Goal: Transaction & Acquisition: Book appointment/travel/reservation

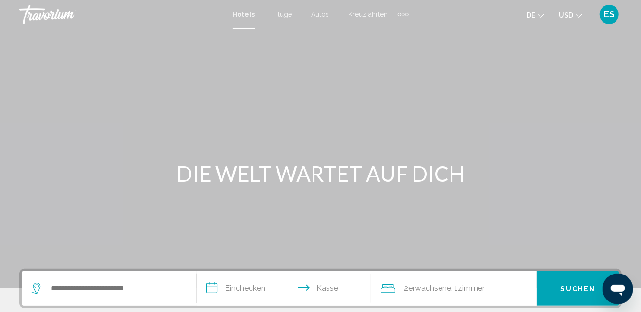
click at [579, 12] on mat-icon "Währung ändern" at bounding box center [579, 14] width 7 height 7
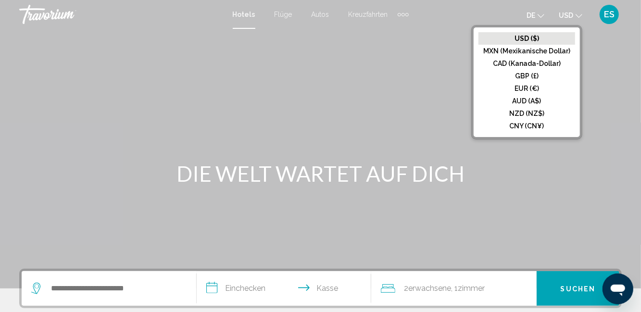
click at [529, 89] on font "EUR (€)" at bounding box center [527, 89] width 25 height 8
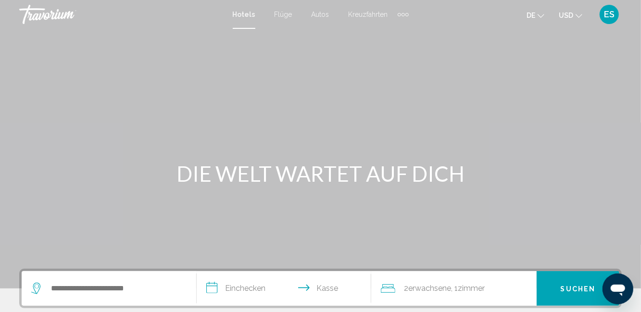
click at [575, 19] on button "USD USD ($) MXN (Mexikanische Dollar) CAD (Kanada-Dollar) GBP (£) EUR (€) AUD (…" at bounding box center [571, 15] width 24 height 14
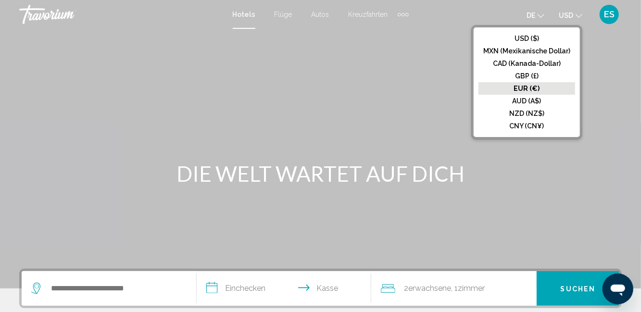
click at [543, 90] on button "EUR (€)" at bounding box center [527, 88] width 97 height 13
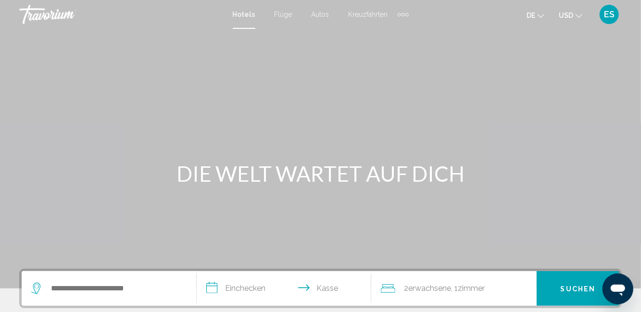
click at [572, 19] on button "USD USD ($) MXN (Mexikanische Dollar) CAD (Kanada-Dollar) GBP (£) EUR (€) AUD (…" at bounding box center [571, 15] width 24 height 14
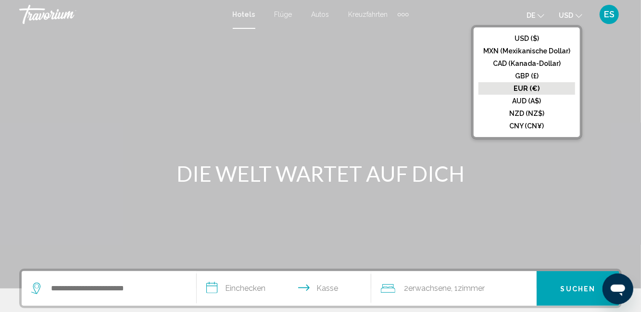
click at [544, 101] on button "AUD (A$)" at bounding box center [527, 101] width 97 height 13
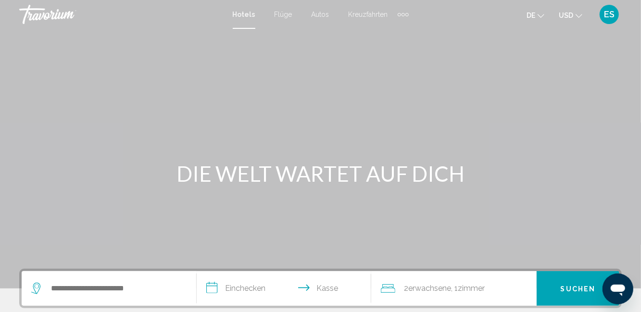
click at [574, 21] on button "USD USD ($) MXN (Mexikanische Dollar) CAD (Kanada-Dollar) GBP (£) EUR (€) AUD (…" at bounding box center [571, 15] width 24 height 14
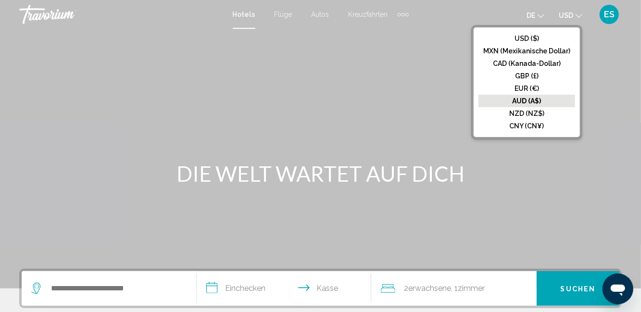
click at [537, 93] on button "EUR (€)" at bounding box center [527, 88] width 97 height 13
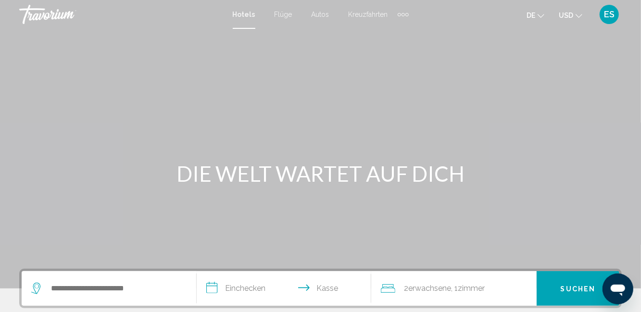
click at [576, 19] on button "USD USD ($) MXN (Mexikanische Dollar) CAD (Kanada-Dollar) GBP (£) EUR (€) AUD (…" at bounding box center [571, 15] width 24 height 14
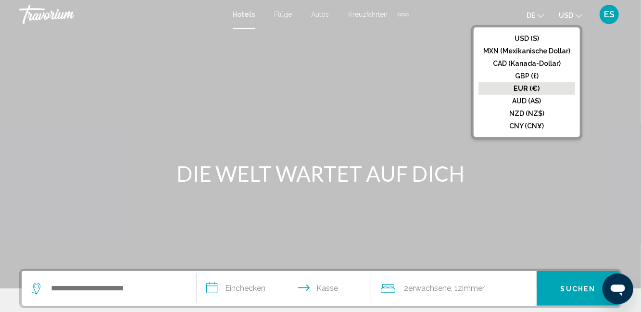
click at [534, 45] on button "MXN (Mexikanische Dollar)" at bounding box center [527, 51] width 97 height 13
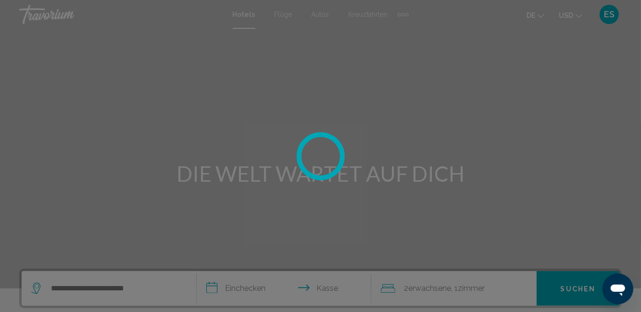
click at [573, 21] on div at bounding box center [320, 156] width 641 height 312
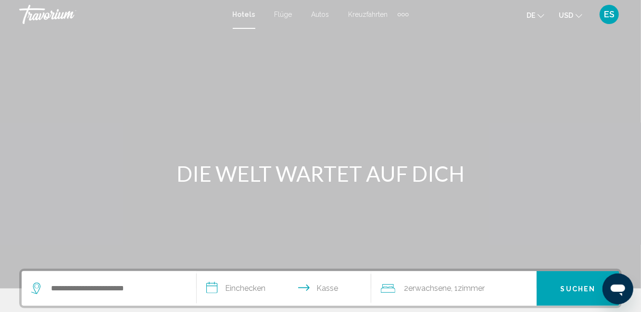
click at [573, 21] on button "USD USD ($) MXN (Mexikanische Dollar) CAD (Kanada-Dollar) GBP (£) EUR (€) AUD (…" at bounding box center [571, 15] width 24 height 14
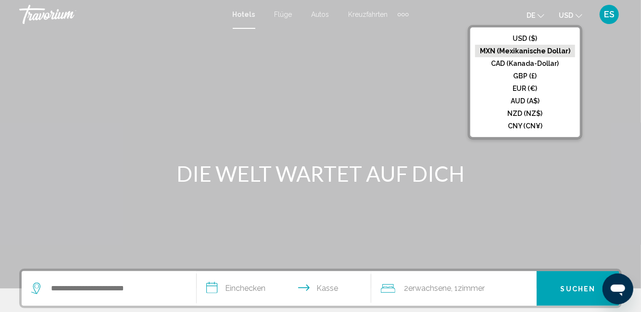
click at [542, 91] on button "EUR (€)" at bounding box center [525, 88] width 100 height 13
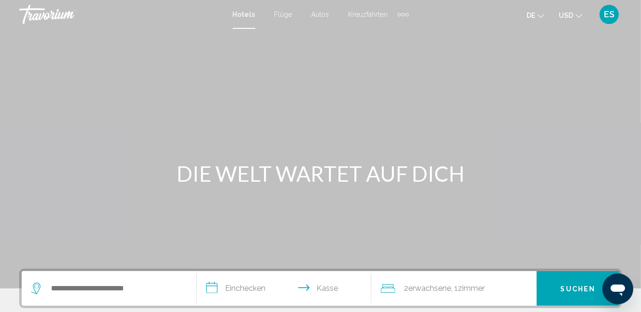
click at [577, 75] on div "Hauptinhalt" at bounding box center [320, 144] width 641 height 289
click at [0, 220] on div "Hauptinhalt" at bounding box center [320, 144] width 641 height 289
click at [571, 19] on button "USD USD ($) MXN (Mexikanische Dollar) CAD (Kanada-Dollar) GBP (£) EUR (€) AUD (…" at bounding box center [571, 15] width 24 height 14
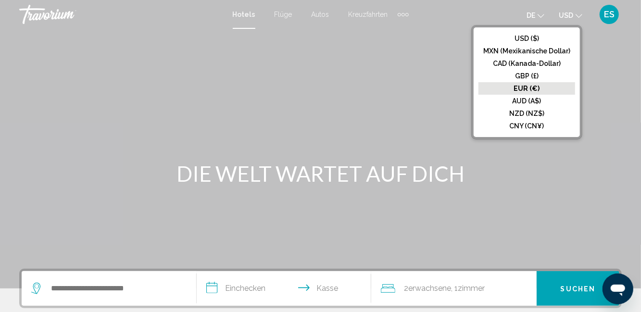
click at [539, 91] on font "EUR (€)" at bounding box center [527, 89] width 26 height 8
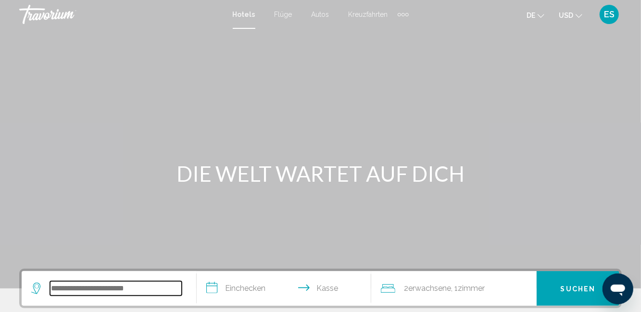
click at [87, 287] on input "Such-Widget" at bounding box center [116, 288] width 132 height 14
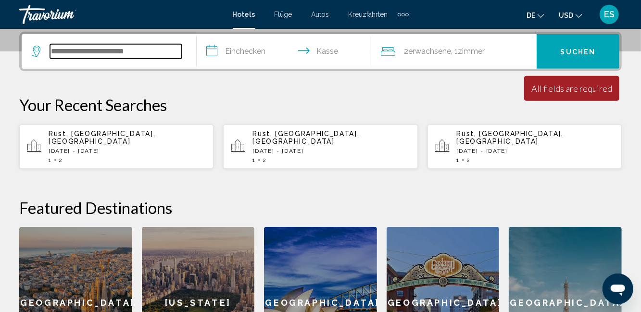
scroll to position [217, 0]
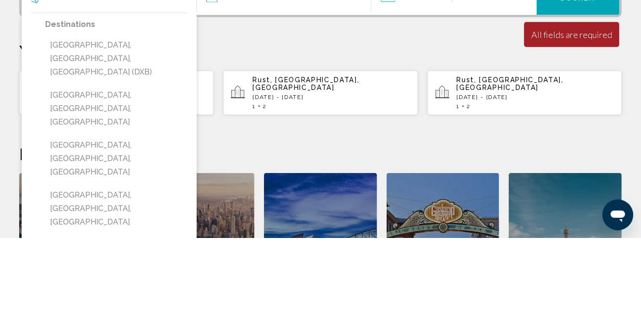
click at [73, 124] on button "[GEOGRAPHIC_DATA], [GEOGRAPHIC_DATA], [GEOGRAPHIC_DATA] (DXB)" at bounding box center [116, 132] width 142 height 45
type input "**********"
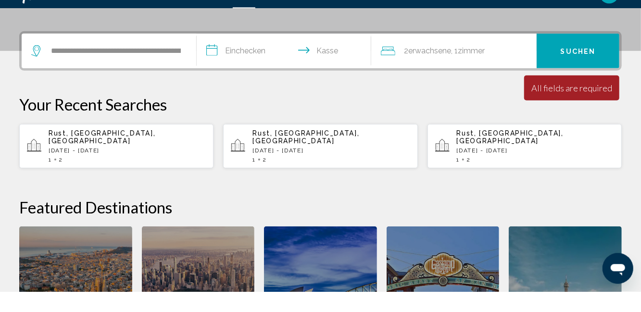
click at [242, 77] on input "**********" at bounding box center [286, 73] width 179 height 38
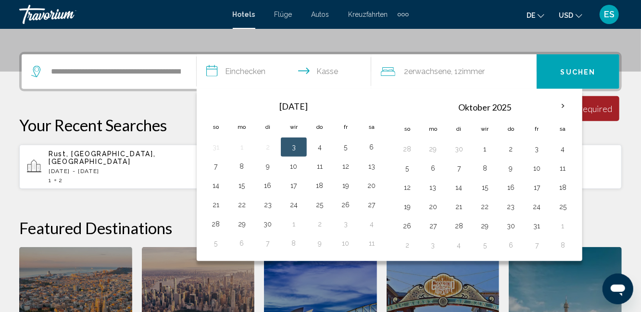
click at [481, 208] on button "22" at bounding box center [485, 206] width 15 height 13
click at [433, 225] on button "27" at bounding box center [433, 225] width 15 height 13
type input "**********"
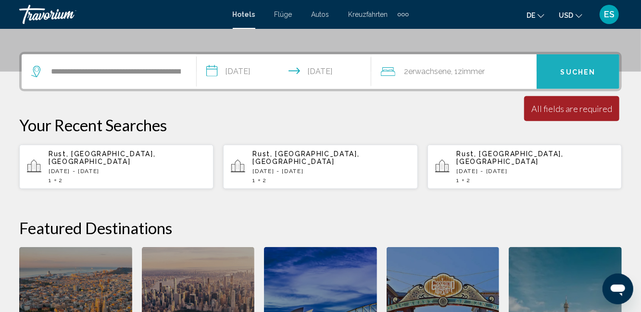
click at [593, 72] on font "Suchen" at bounding box center [578, 72] width 35 height 8
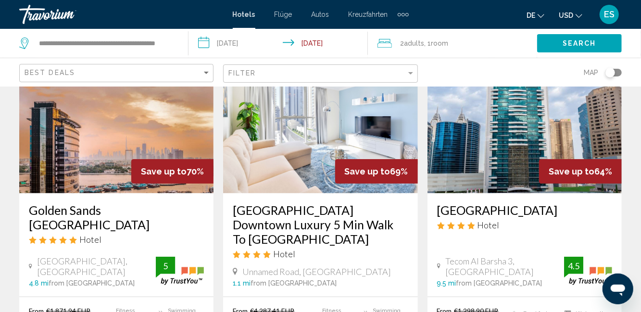
scroll to position [80, 0]
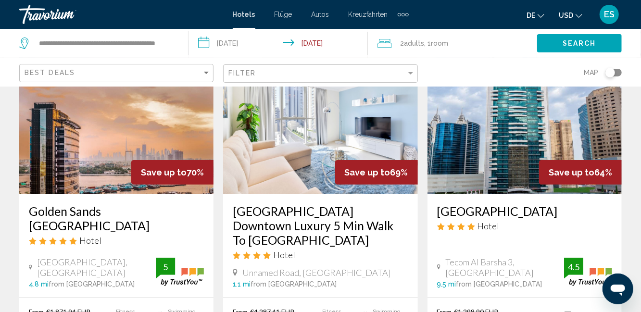
click at [32, 216] on h3 "Golden Sands [GEOGRAPHIC_DATA]" at bounding box center [116, 218] width 175 height 29
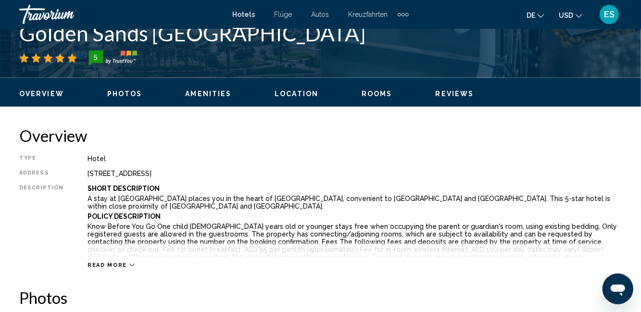
scroll to position [418, 0]
